Goal: Task Accomplishment & Management: Manage account settings

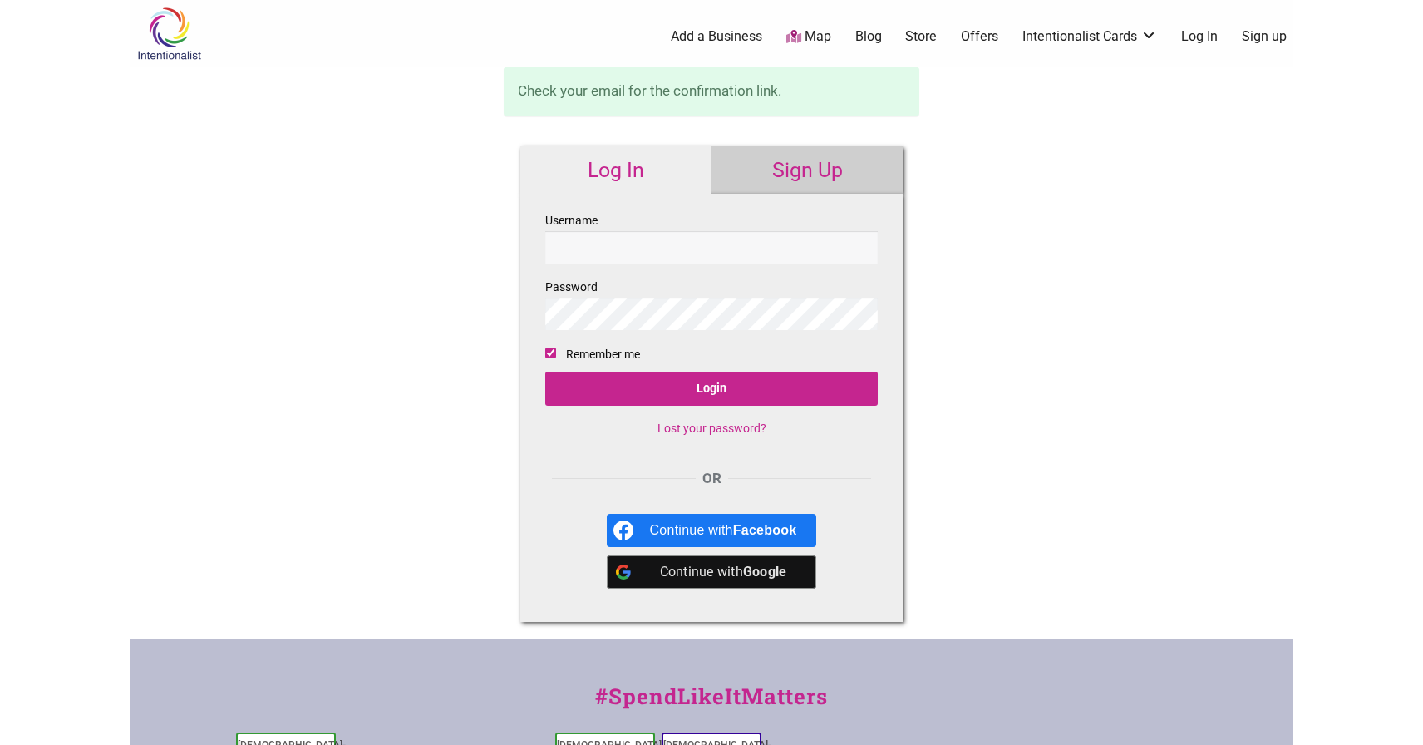
click at [1195, 33] on link "Log In" at bounding box center [1199, 36] width 37 height 18
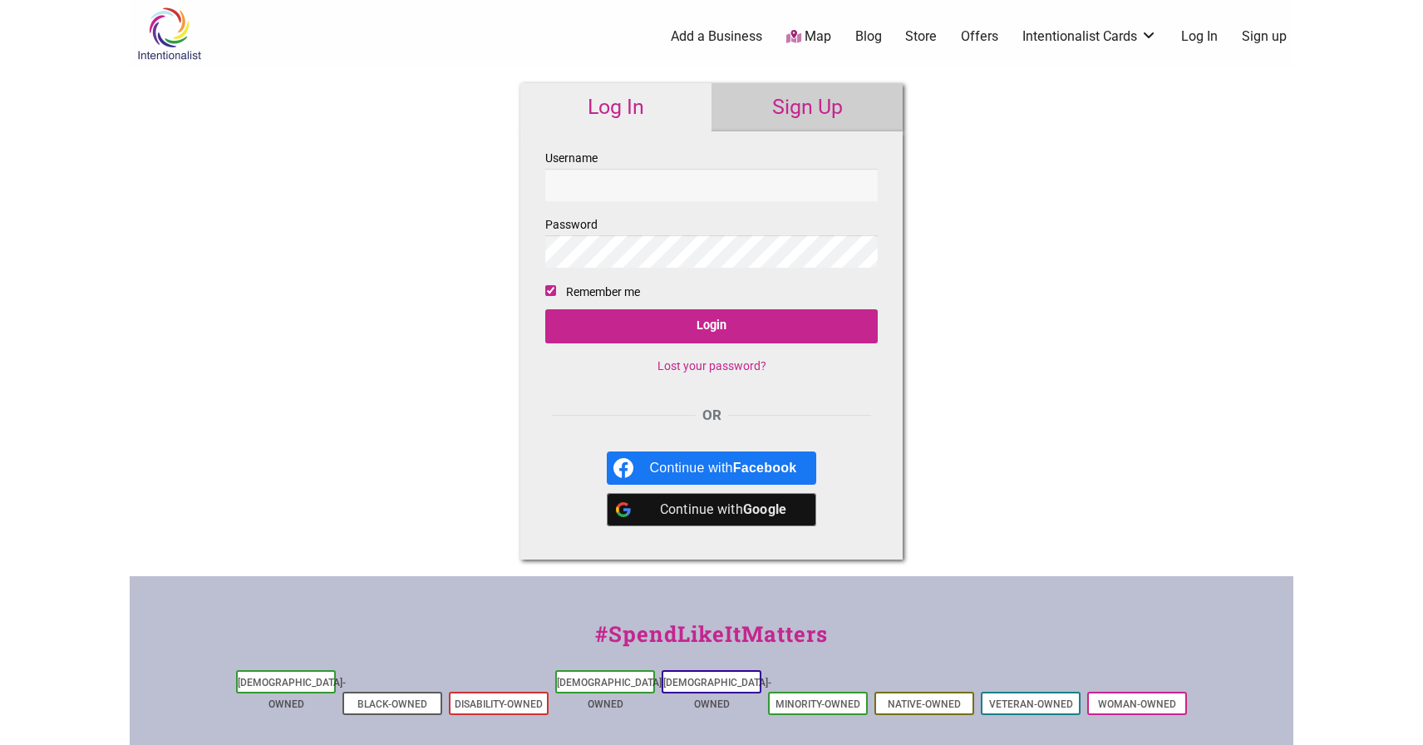
click at [709, 161] on label "Username" at bounding box center [711, 174] width 332 height 53
click at [709, 169] on input "Username" at bounding box center [711, 185] width 332 height 32
type input "p@[DOMAIN_NAME]"
